Goal: Task Accomplishment & Management: Use online tool/utility

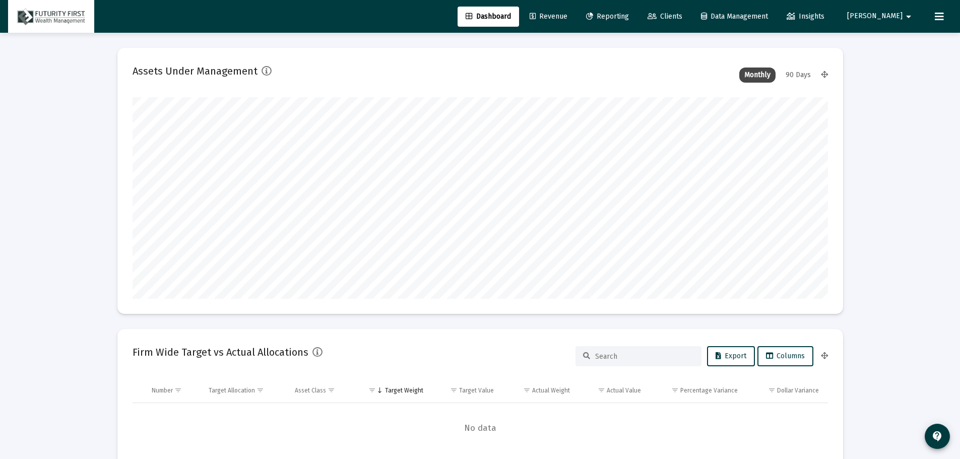
scroll to position [202, 374]
type input "[DATE]"
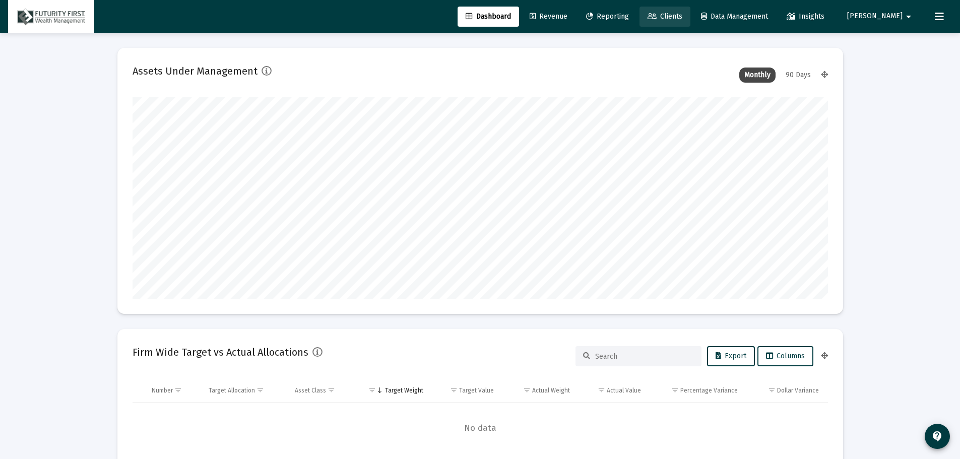
click at [682, 16] on span "Clients" at bounding box center [665, 16] width 35 height 9
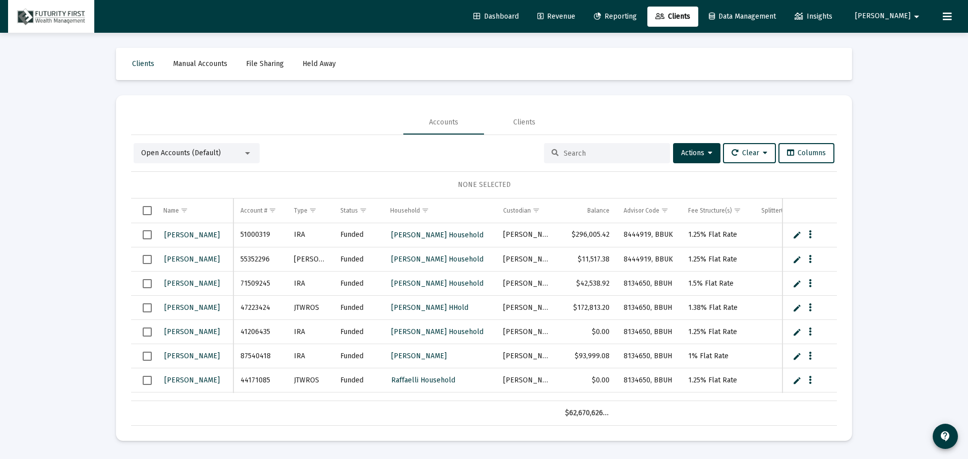
click at [610, 156] on input at bounding box center [612, 153] width 99 height 9
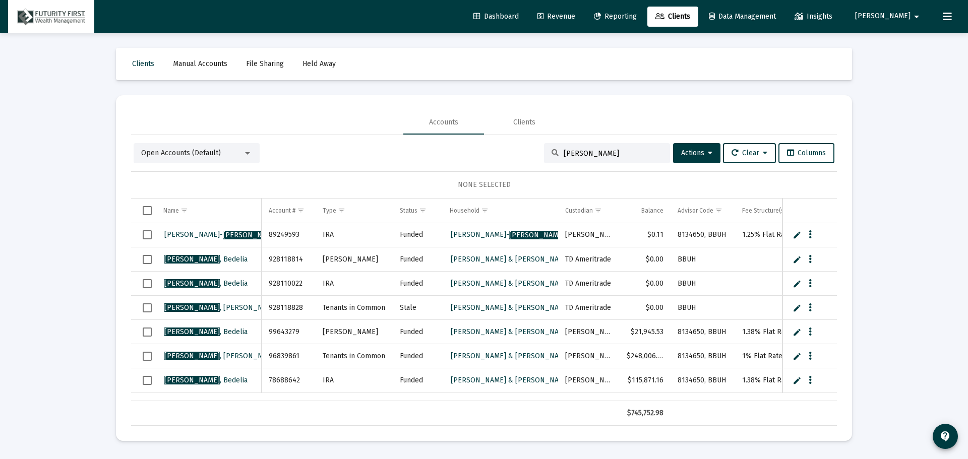
type input "[PERSON_NAME]"
click at [521, 116] on div "Clients" at bounding box center [524, 122] width 81 height 24
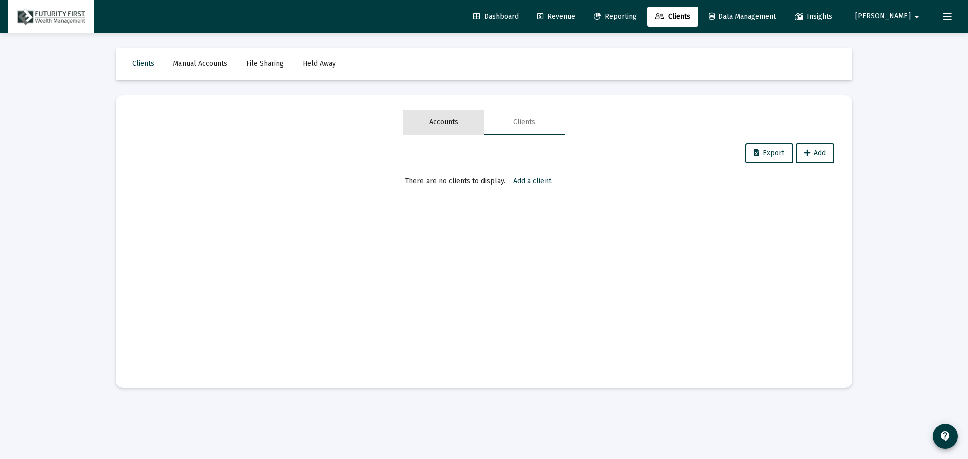
click at [429, 118] on div "Accounts" at bounding box center [443, 122] width 29 height 10
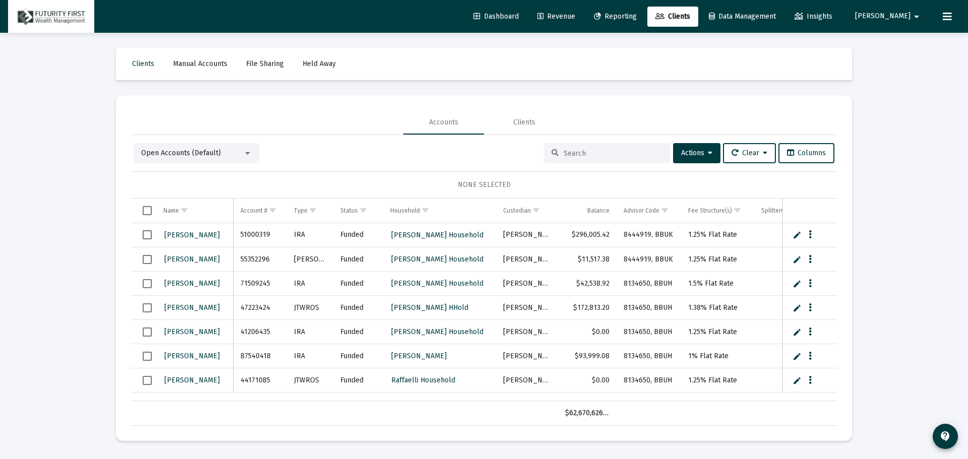
click at [578, 151] on input at bounding box center [612, 153] width 99 height 9
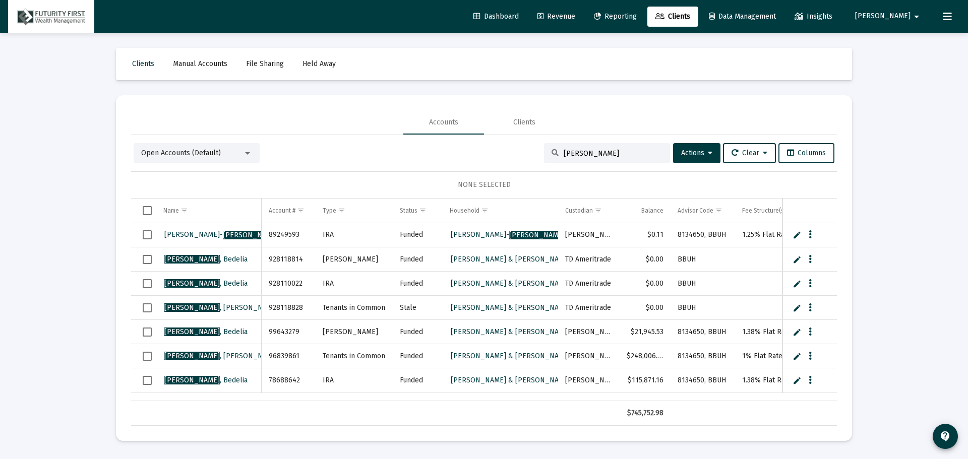
type input "[PERSON_NAME]"
click at [637, 13] on span "Reporting" at bounding box center [615, 16] width 43 height 9
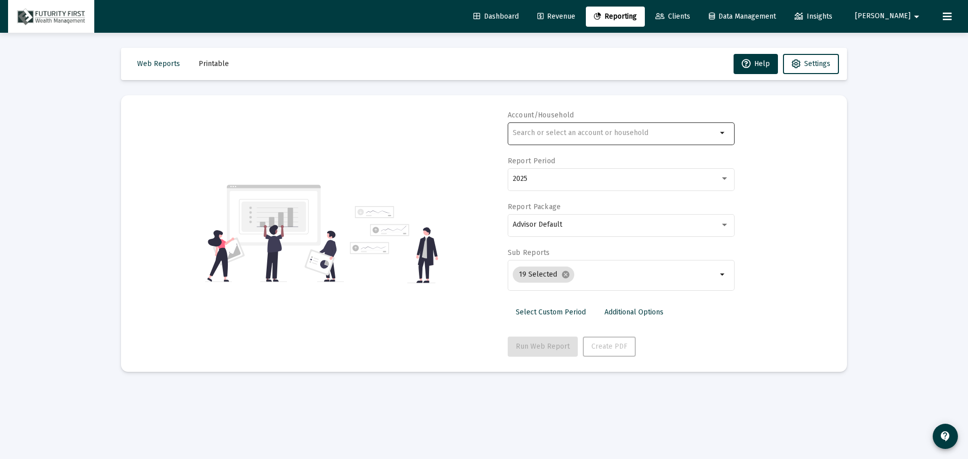
click at [529, 132] on input "text" at bounding box center [615, 133] width 204 height 8
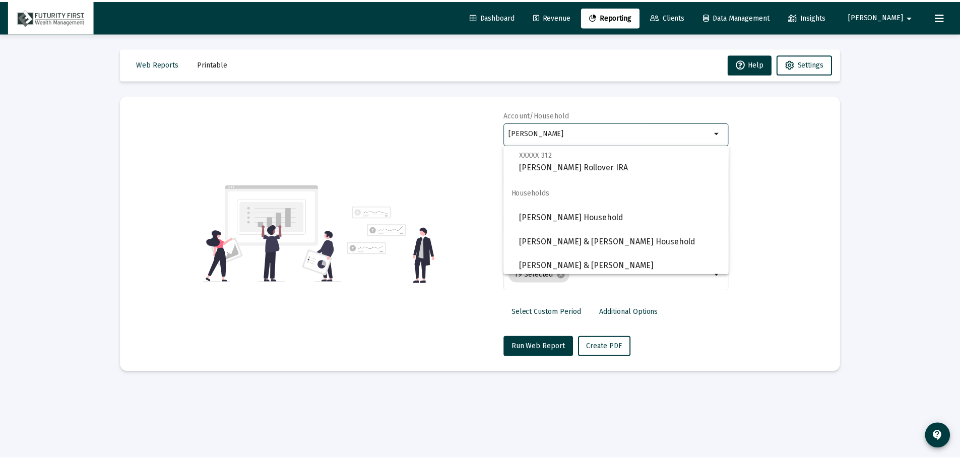
scroll to position [250, 0]
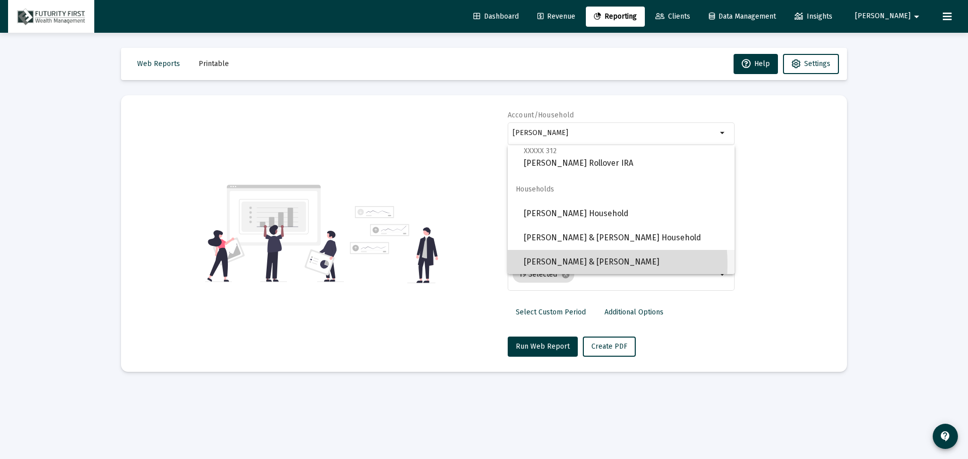
click at [566, 264] on span "[PERSON_NAME] & [PERSON_NAME]" at bounding box center [625, 262] width 203 height 24
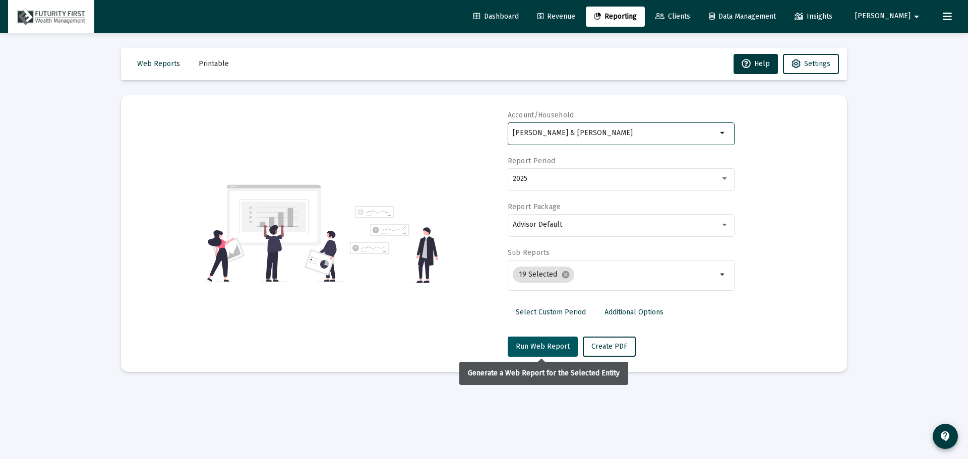
type input "[PERSON_NAME] & [PERSON_NAME]"
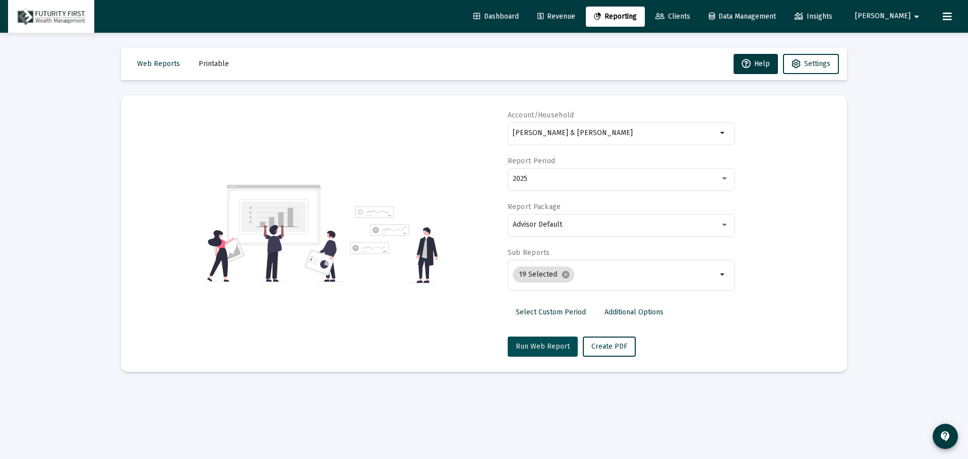
click at [538, 348] on span "Run Web Report" at bounding box center [543, 346] width 54 height 9
click at [603, 349] on span "Create PDF" at bounding box center [609, 346] width 36 height 9
click at [526, 348] on span "Run Web Report" at bounding box center [543, 346] width 54 height 9
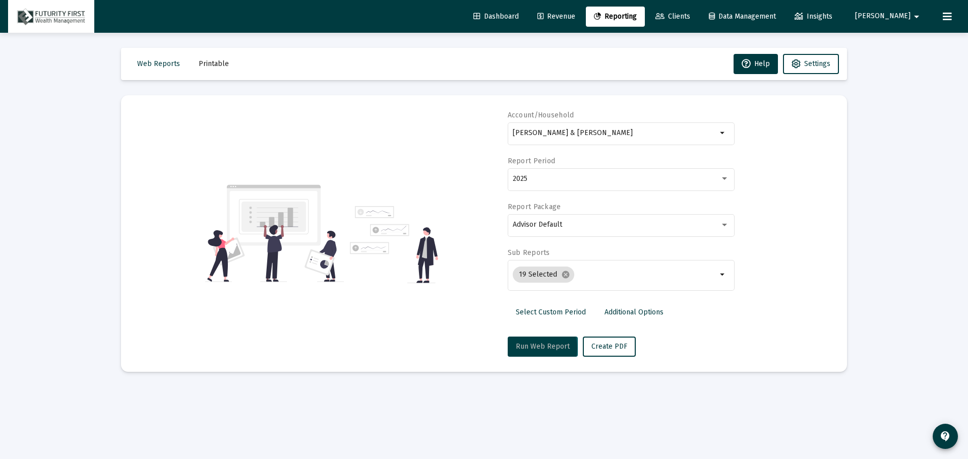
click at [526, 348] on span "Run Web Report" at bounding box center [543, 346] width 54 height 9
click at [617, 314] on span "Additional Options" at bounding box center [633, 312] width 59 height 9
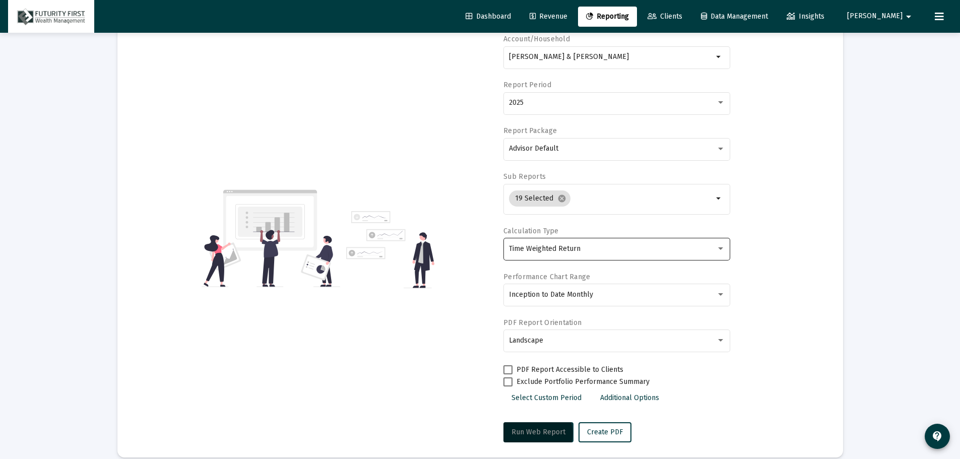
scroll to position [90, 0]
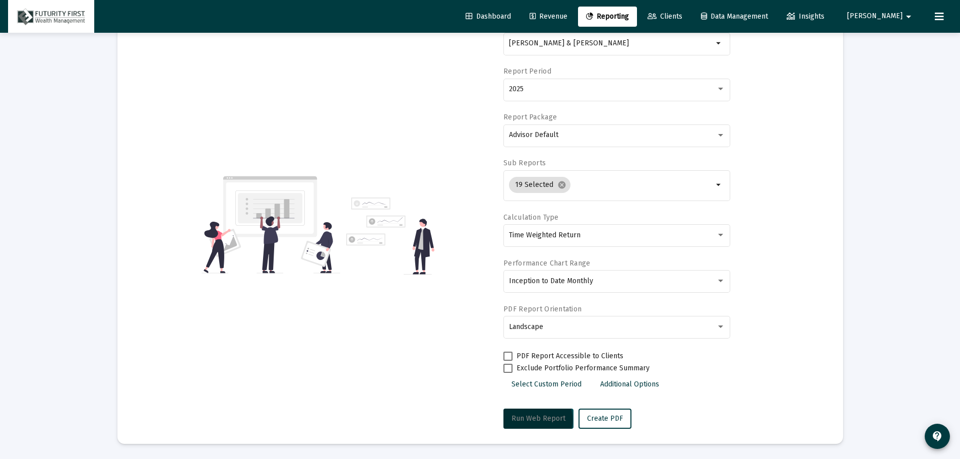
click at [536, 418] on span "Run Web Report" at bounding box center [539, 418] width 54 height 9
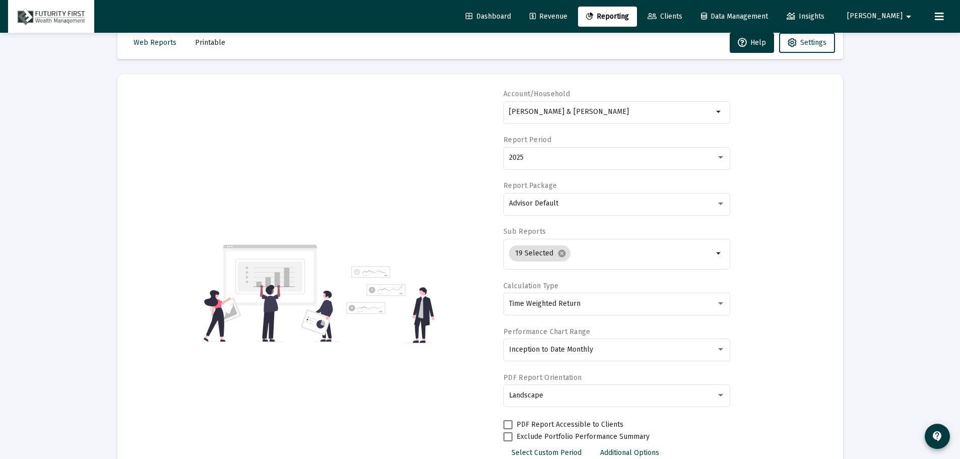
scroll to position [0, 0]
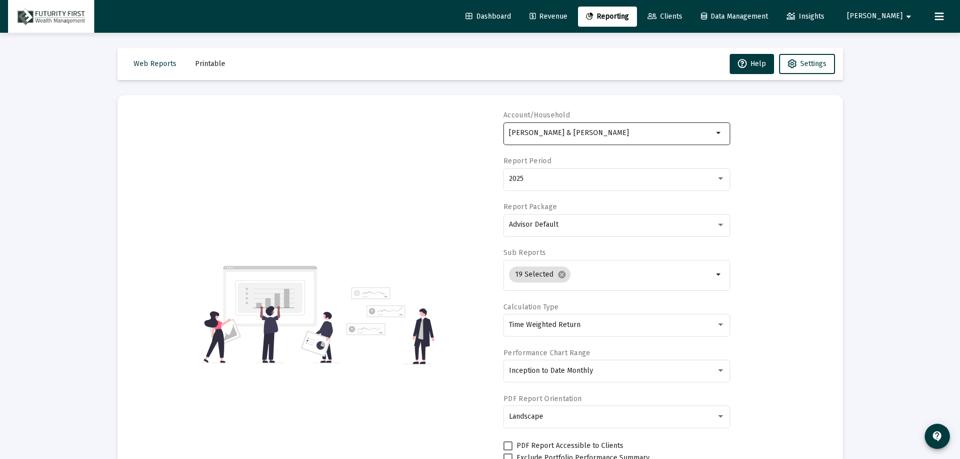
click at [705, 139] on div "[PERSON_NAME] & [PERSON_NAME]" at bounding box center [611, 132] width 204 height 25
